Goal: Task Accomplishment & Management: Use online tool/utility

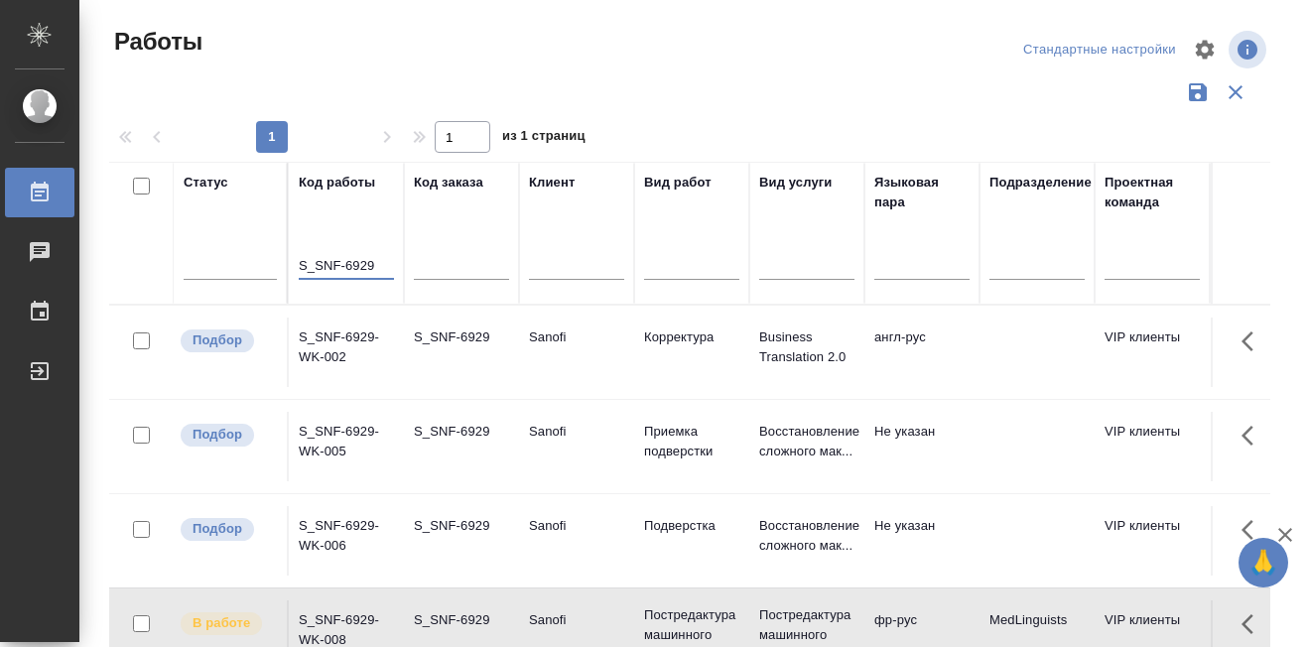
scroll to position [99, 0]
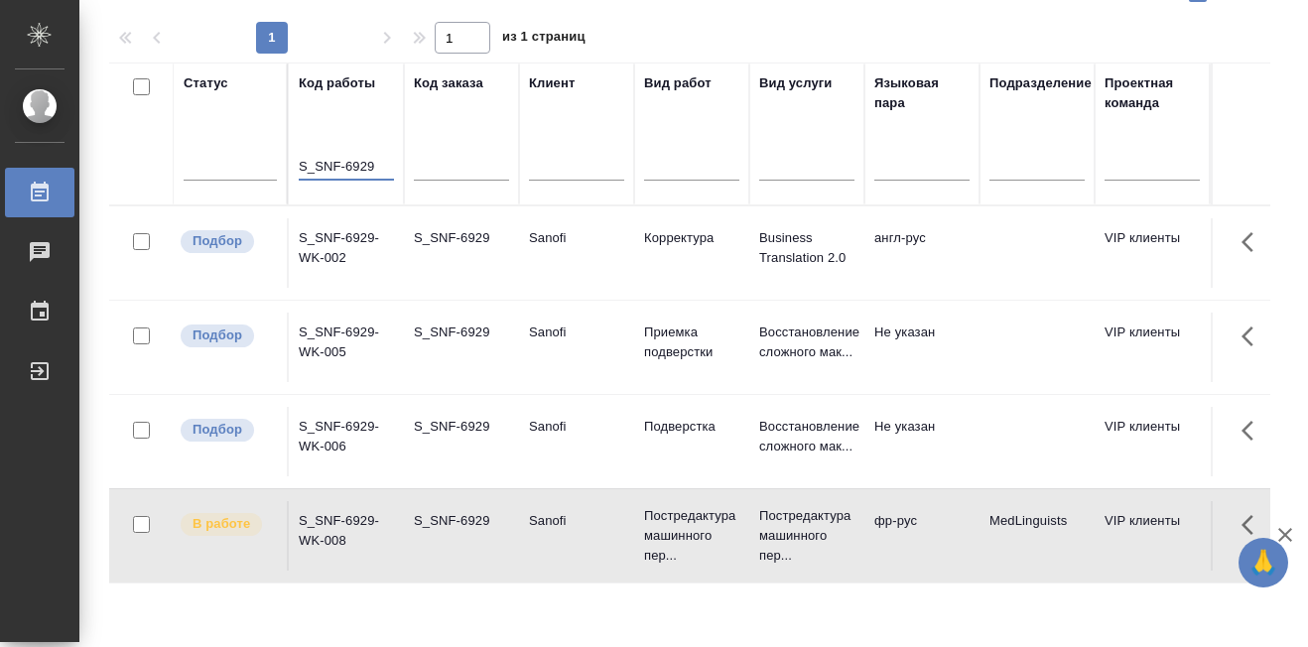
click at [374, 168] on input "S_SNF-6929" at bounding box center [346, 167] width 95 height 25
paste input "krkarus-528"
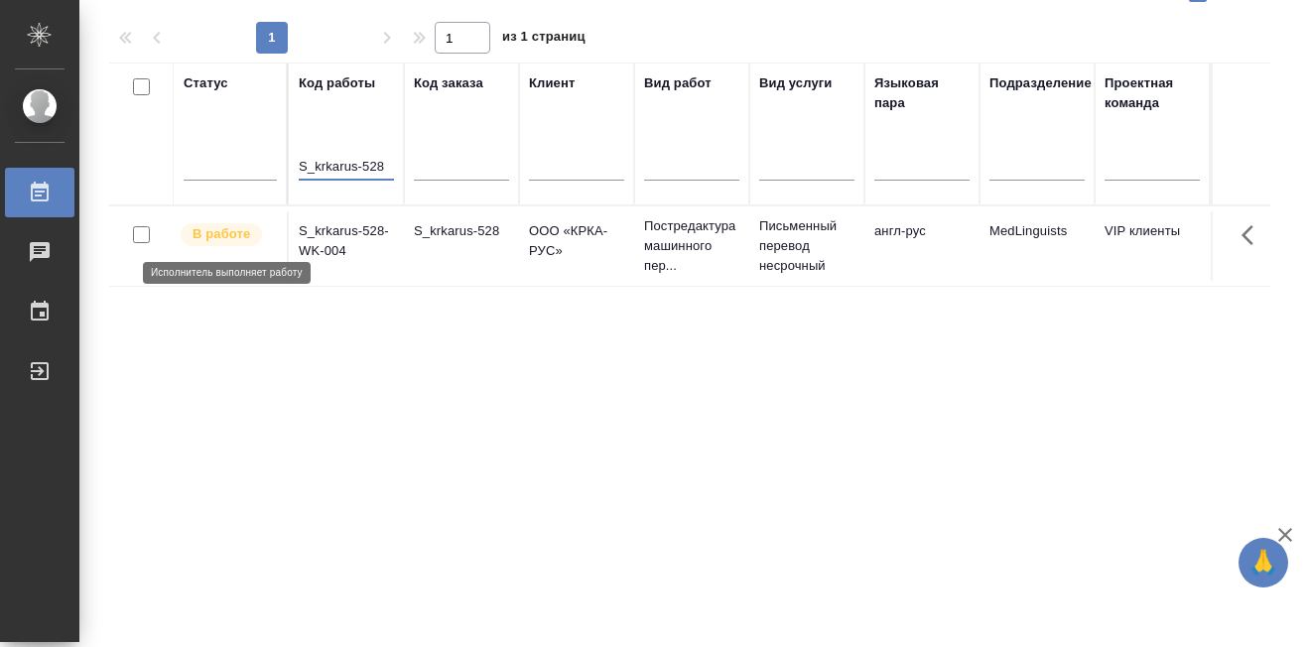
type input "S_krkarus-528"
click at [228, 242] on p "В работе" at bounding box center [222, 234] width 58 height 20
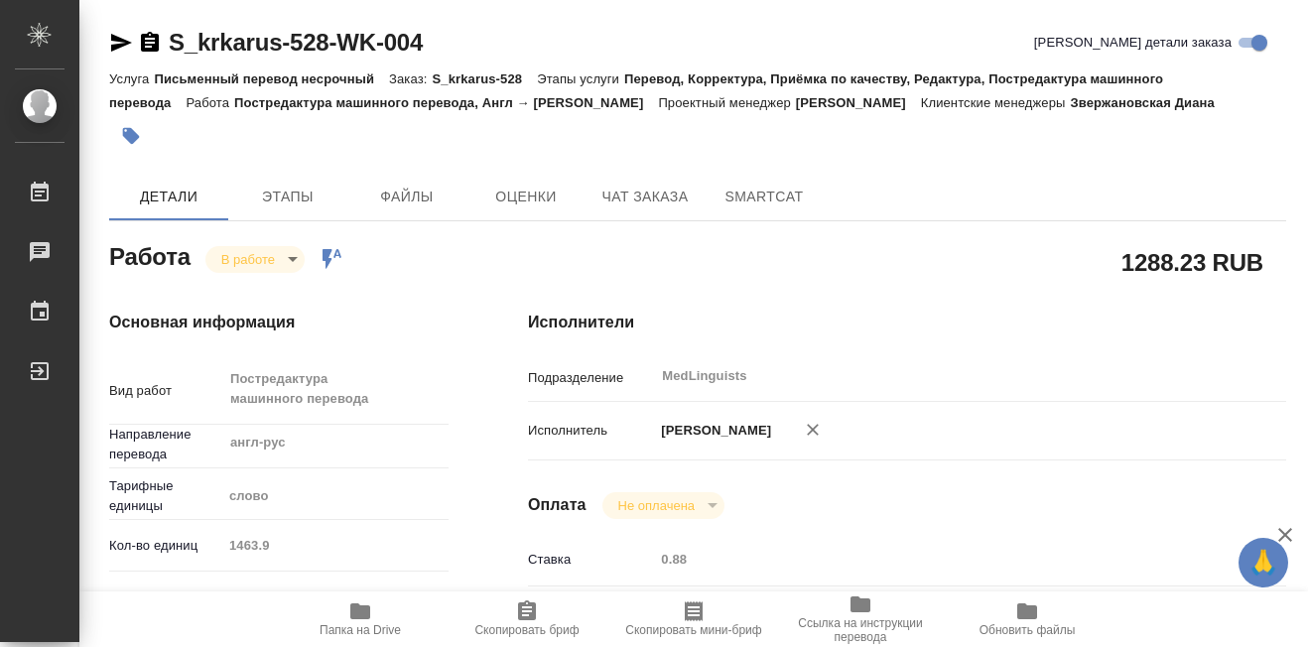
type textarea "x"
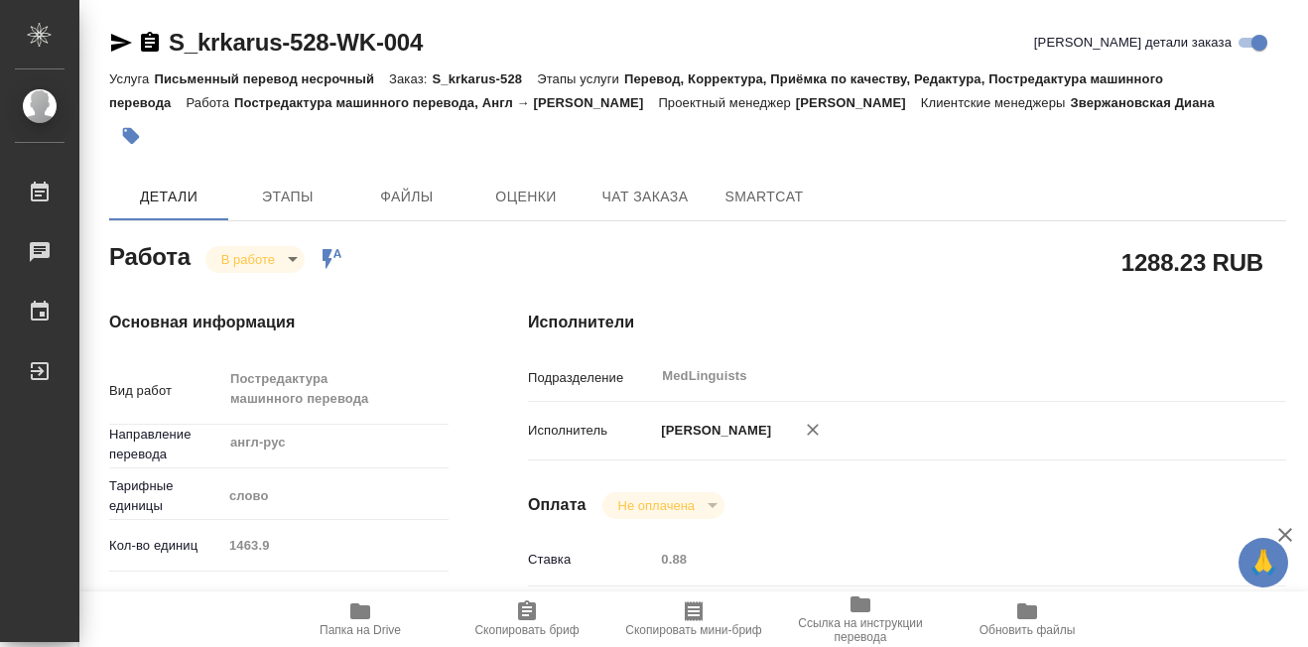
click at [360, 598] on button "Папка на Drive" at bounding box center [360, 619] width 167 height 56
type textarea "x"
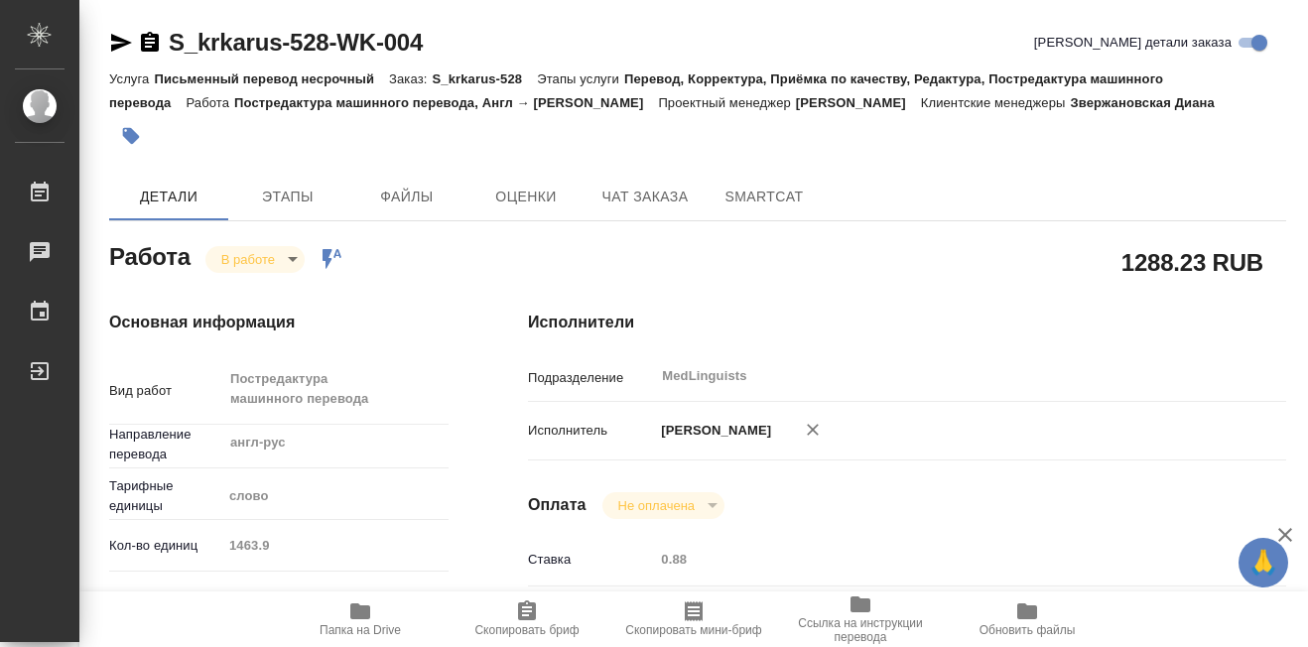
type textarea "x"
